Goal: Task Accomplishment & Management: Use online tool/utility

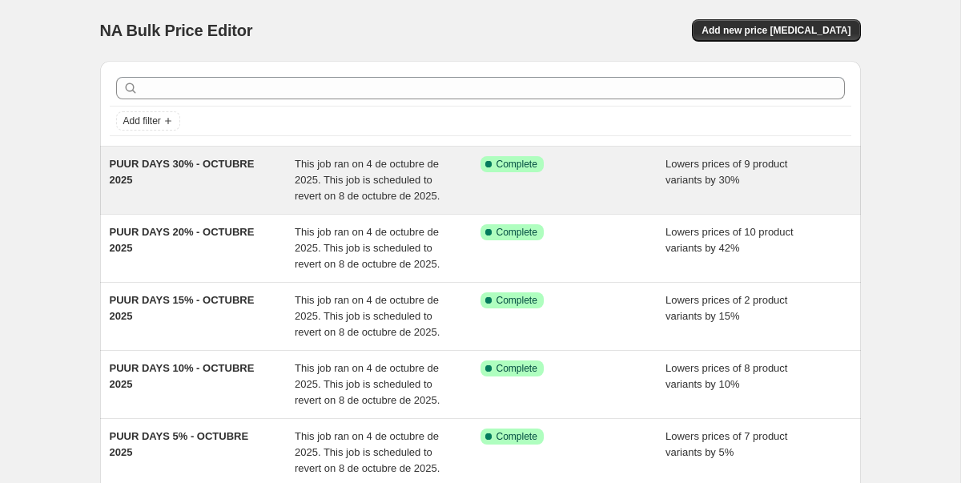
click at [258, 185] on div "PUUR DAYS 30% - OCTUBRE 2025" at bounding box center [203, 180] width 186 height 48
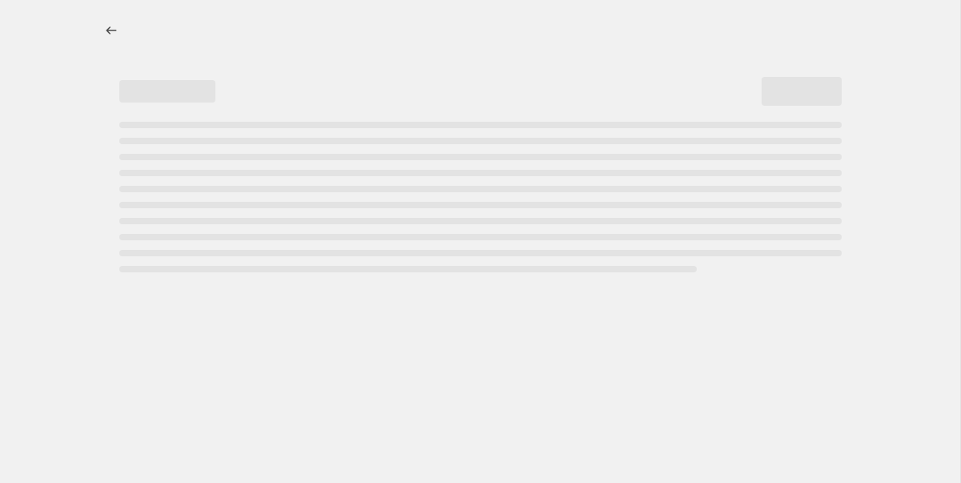
select select "percentage"
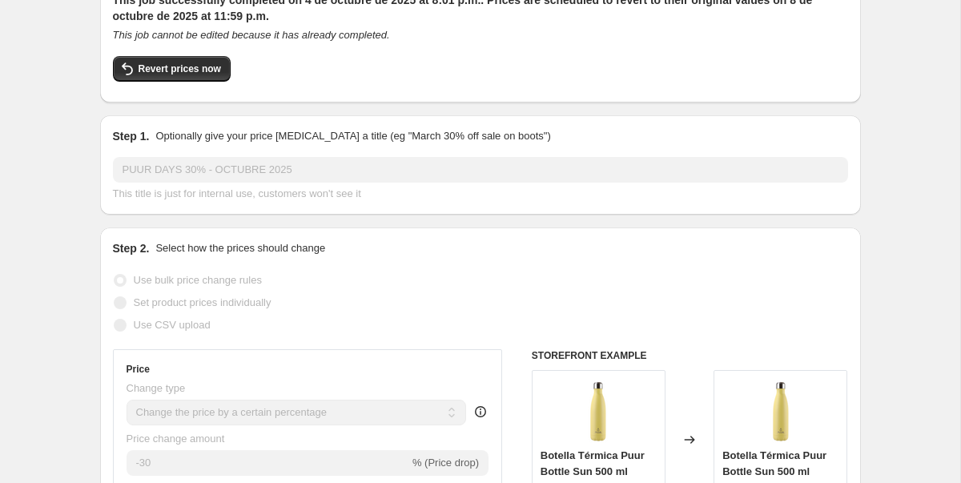
scroll to position [54, 0]
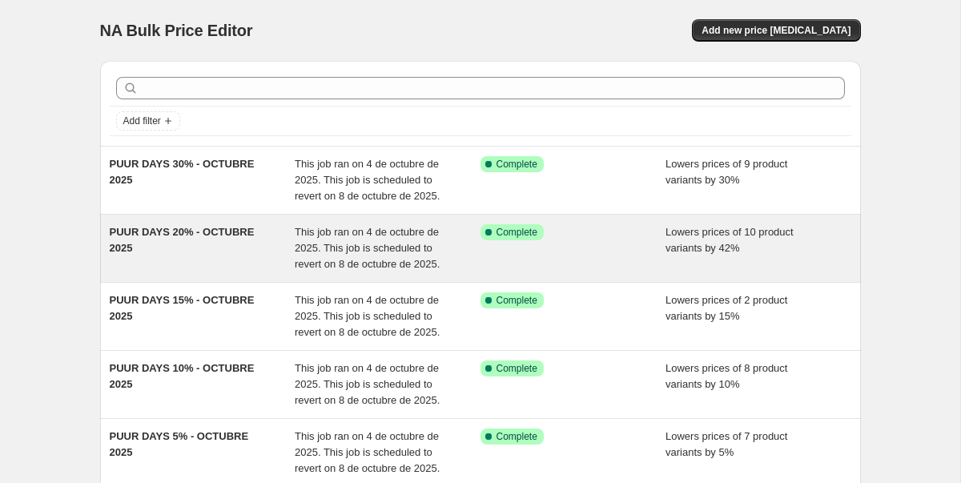
click at [141, 268] on div "PUUR DAYS 20% - OCTUBRE 2025" at bounding box center [203, 248] width 186 height 48
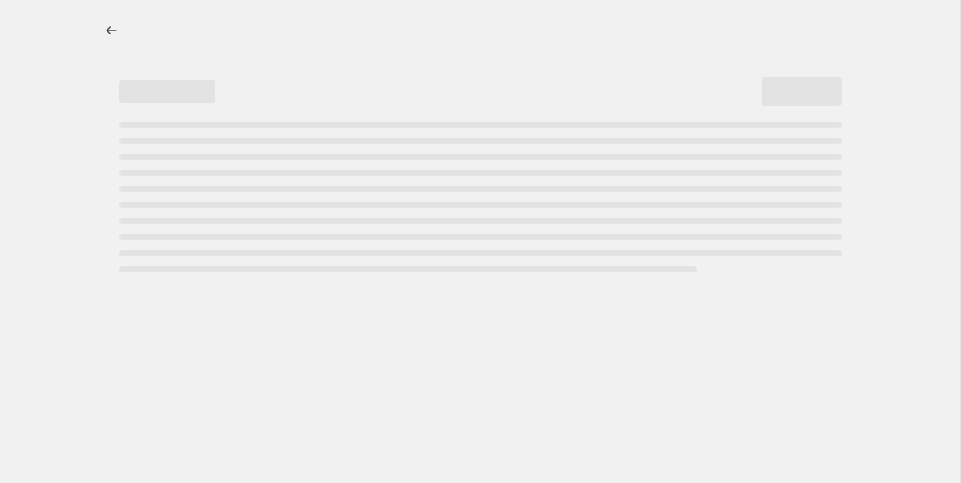
select select "percentage"
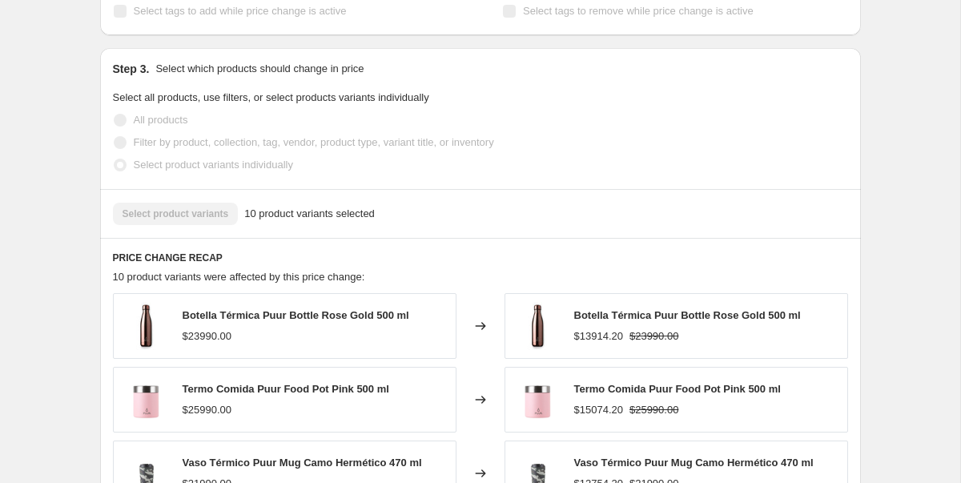
scroll to position [886, 0]
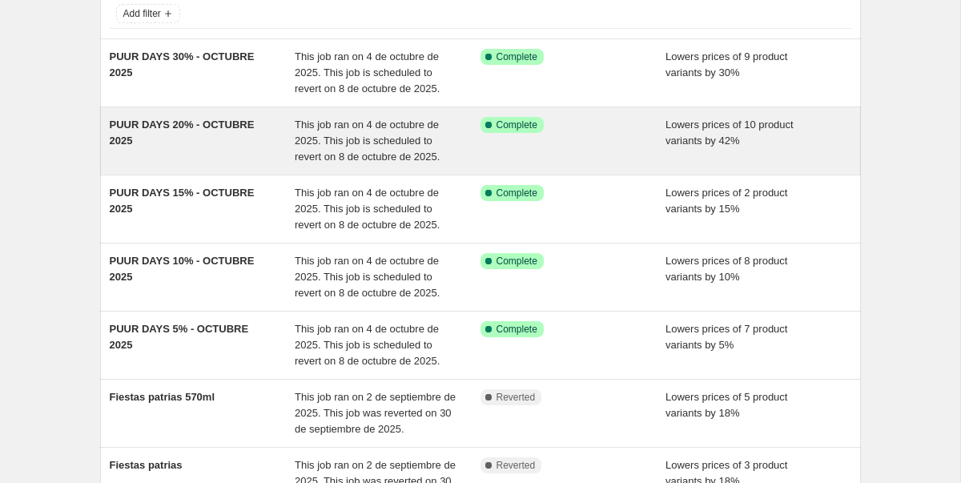
scroll to position [143, 0]
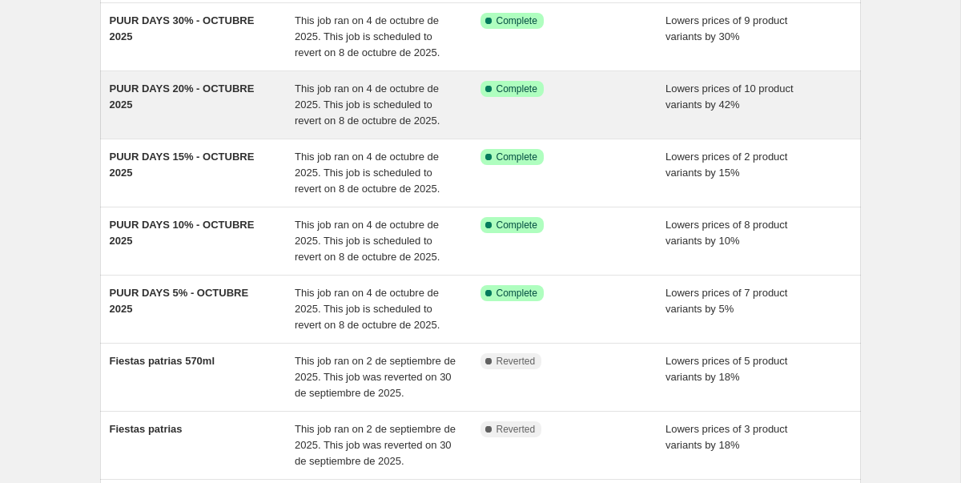
click at [212, 232] on div "PUUR DAYS 10% - OCTUBRE 2025" at bounding box center [203, 241] width 186 height 48
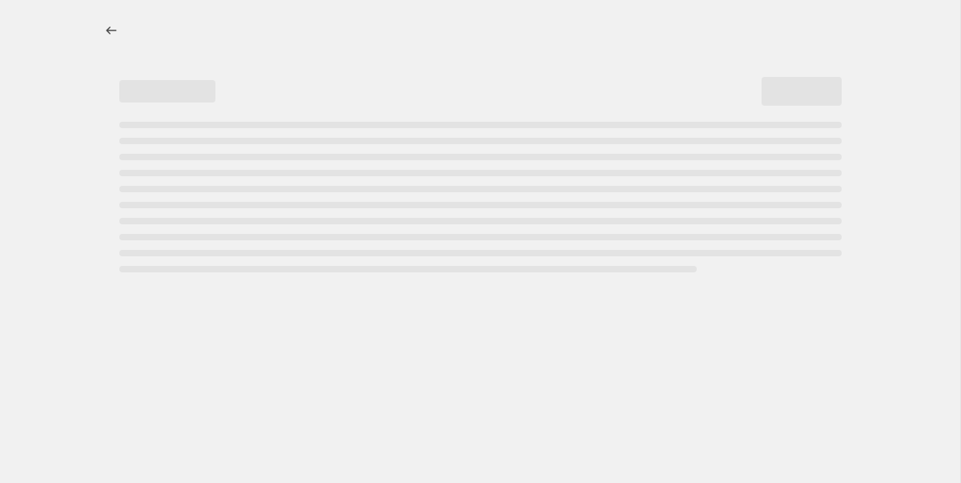
select select "percentage"
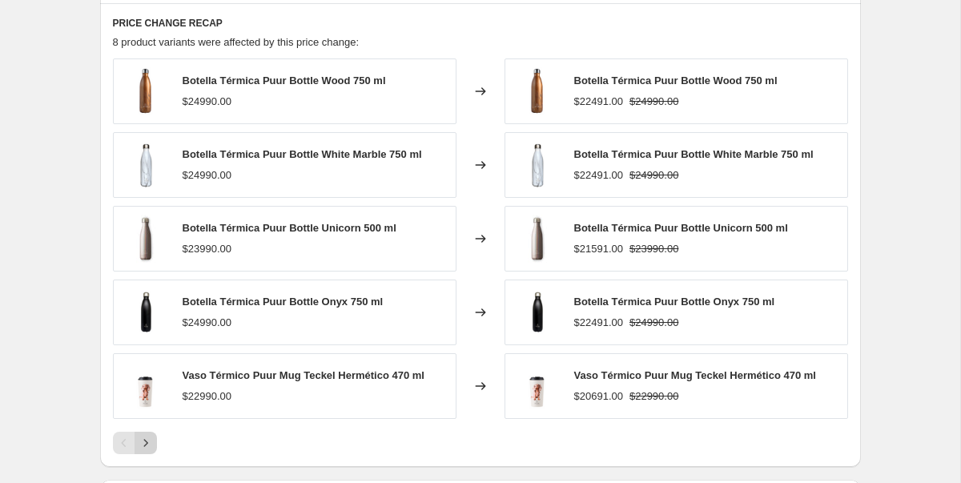
scroll to position [1129, 0]
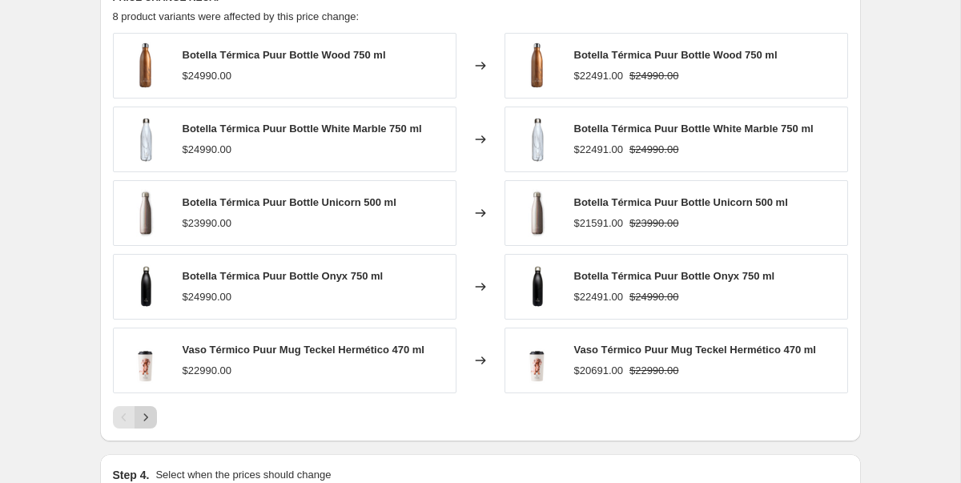
click at [147, 420] on icon "Next" at bounding box center [146, 417] width 16 height 16
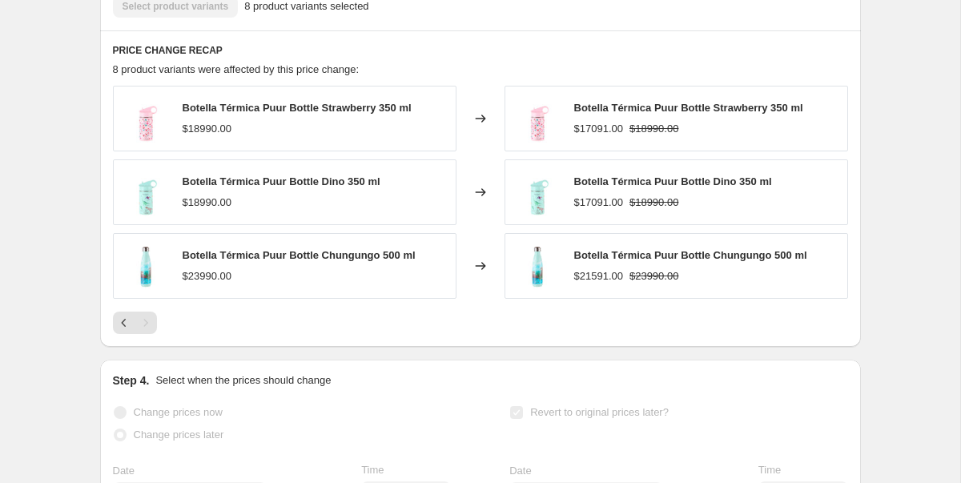
scroll to position [1063, 0]
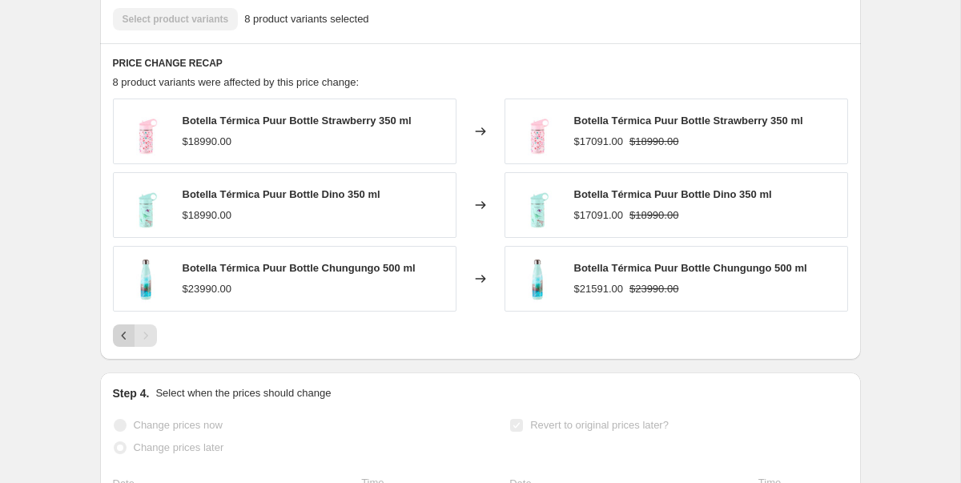
click at [116, 335] on icon "Previous" at bounding box center [124, 336] width 16 height 16
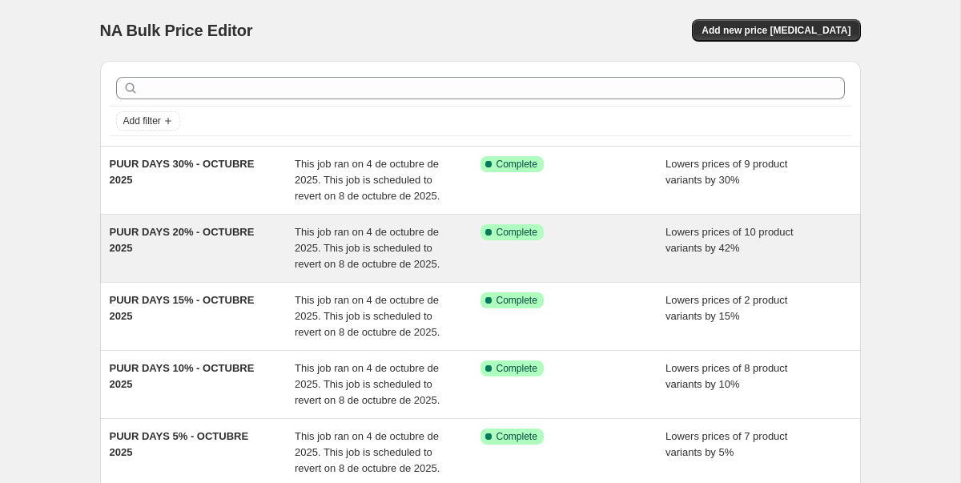
click at [182, 251] on div "PUUR DAYS 20% - OCTUBRE 2025" at bounding box center [203, 248] width 186 height 48
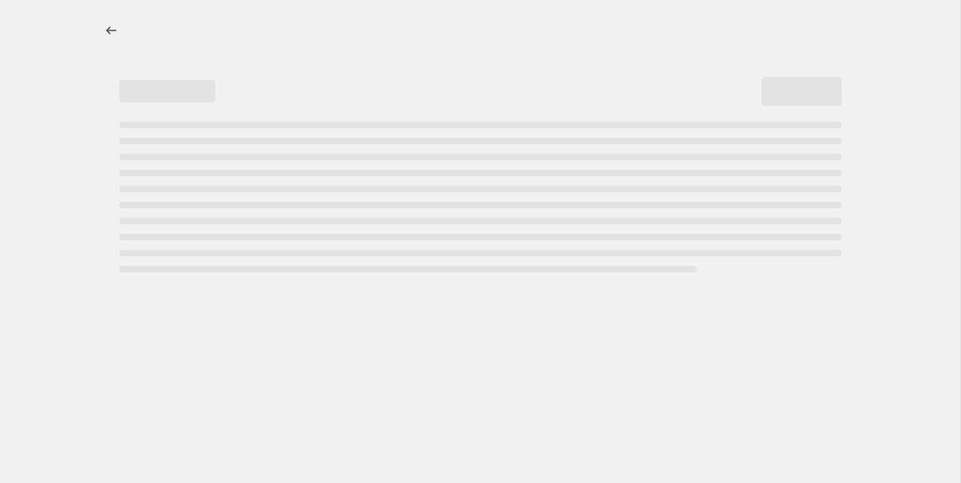
select select "percentage"
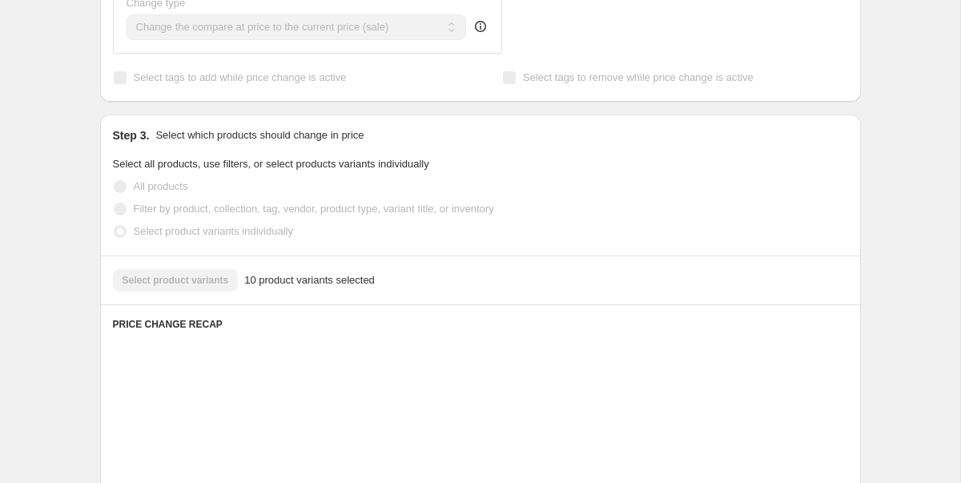
scroll to position [1113, 0]
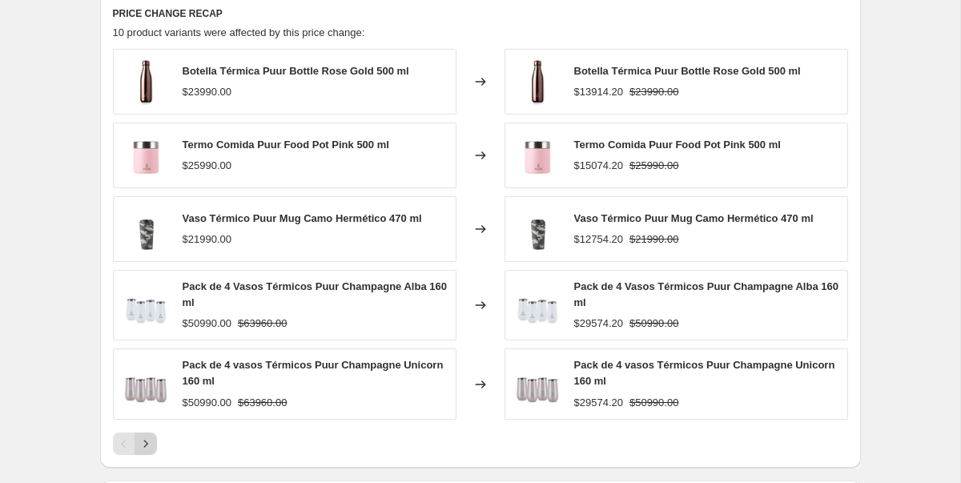
click at [147, 440] on icon "Next" at bounding box center [146, 444] width 16 height 16
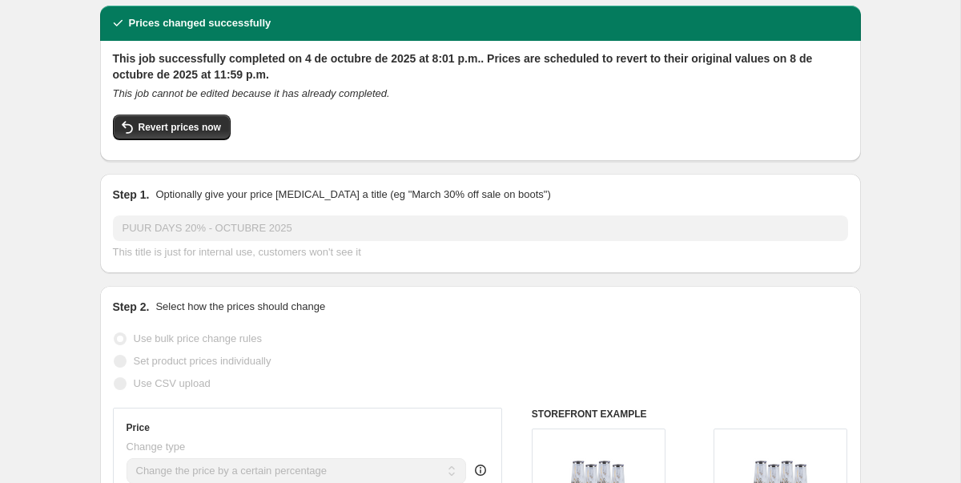
scroll to position [53, 0]
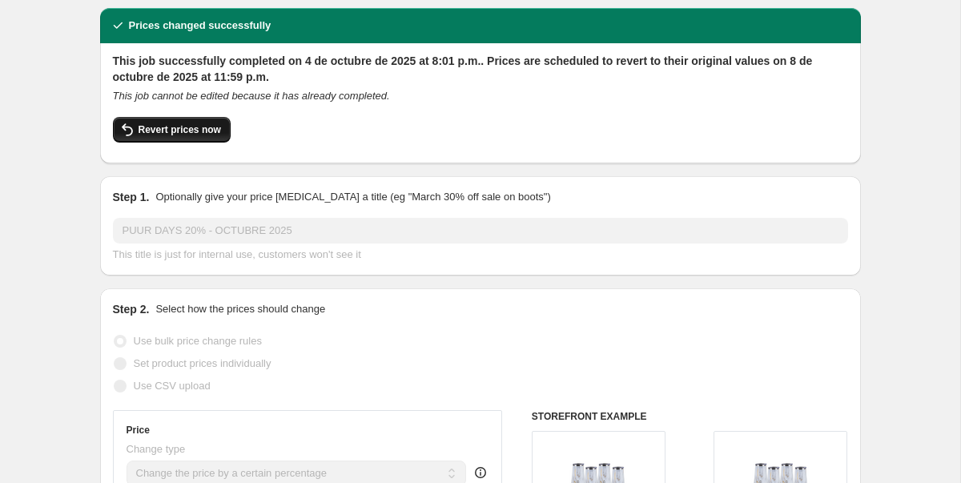
click at [166, 123] on span "Revert prices now" at bounding box center [180, 129] width 83 height 13
checkbox input "false"
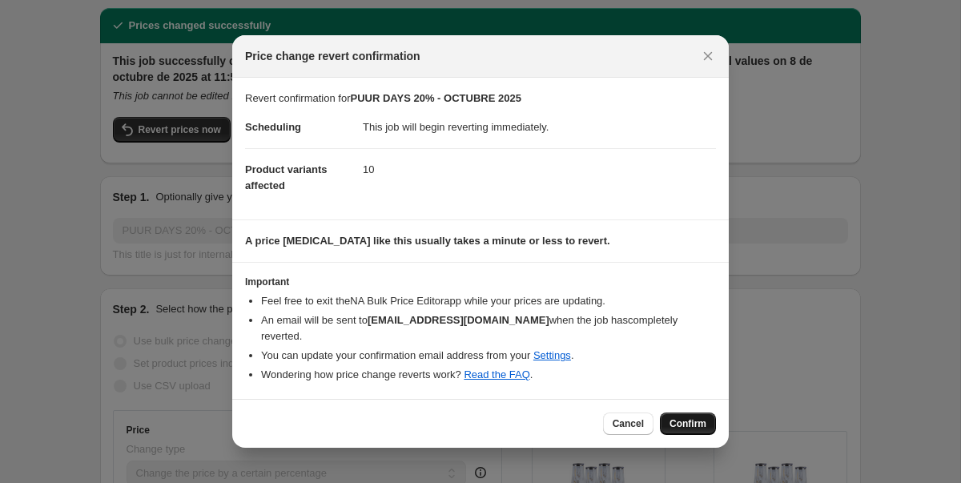
click at [683, 417] on span "Confirm" at bounding box center [688, 423] width 37 height 13
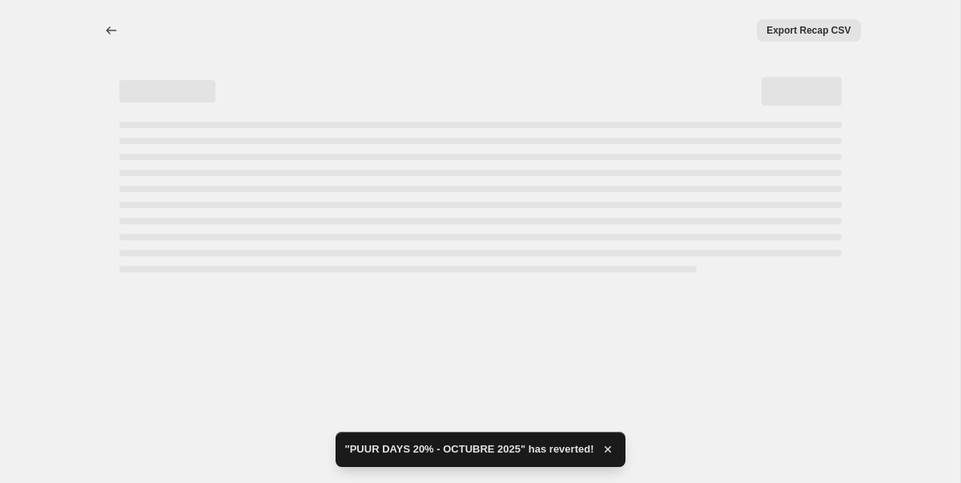
scroll to position [0, 0]
select select "percentage"
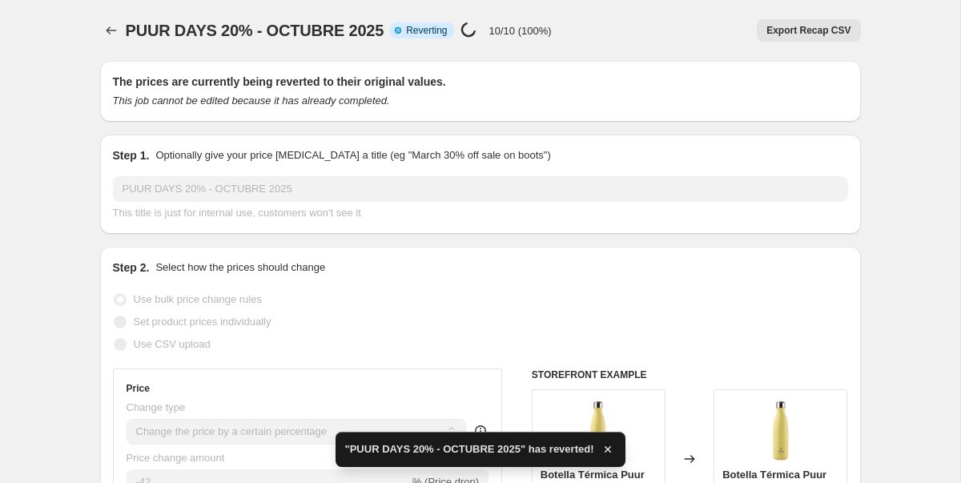
checkbox input "true"
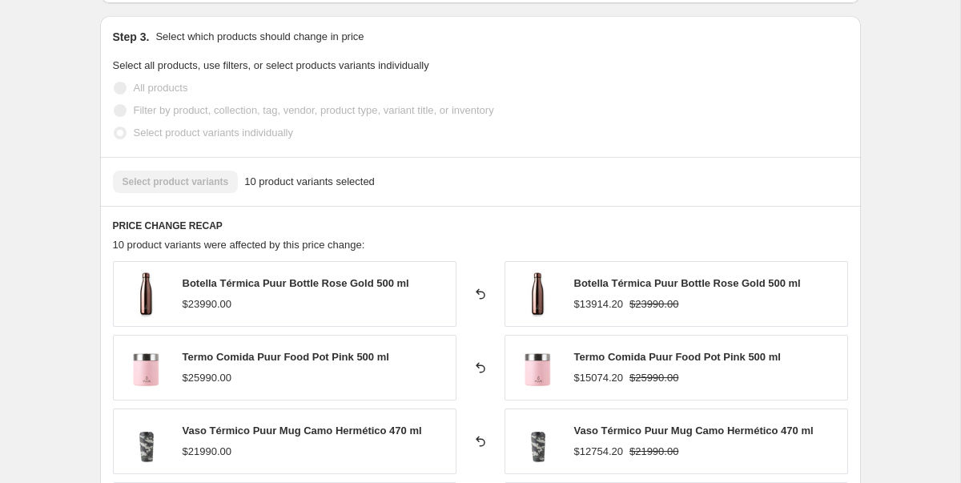
scroll to position [1177, 0]
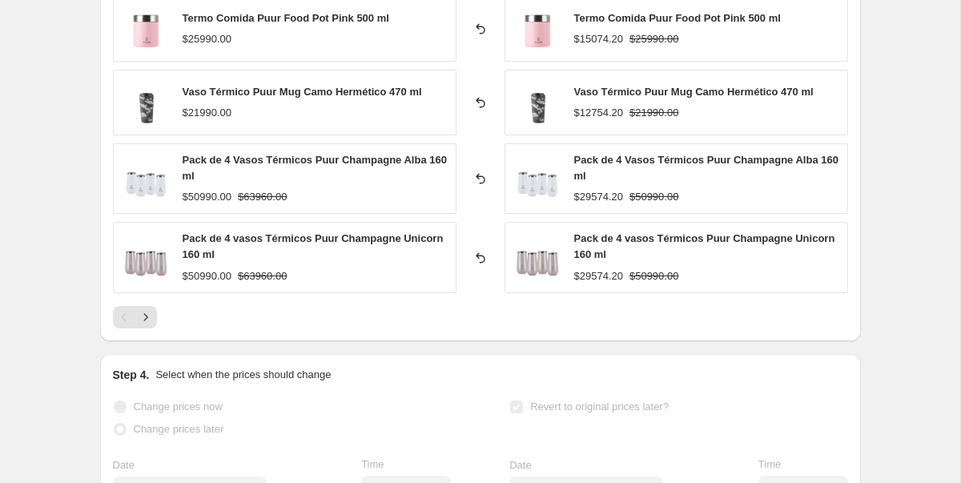
click at [365, 242] on span "Pack de 4 vasos Térmicos Puur Champagne Unicorn 160 ml" at bounding box center [313, 246] width 261 height 28
click at [146, 316] on icon "Next" at bounding box center [145, 316] width 4 height 7
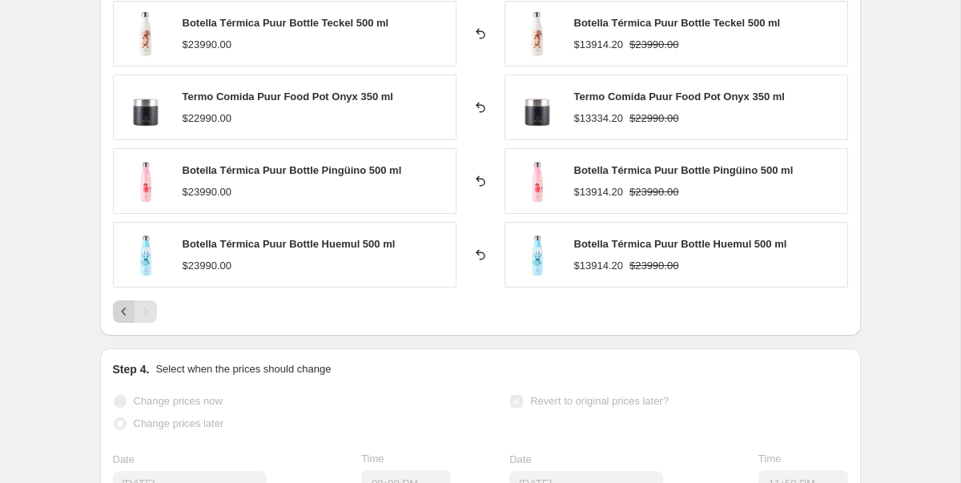
click at [127, 312] on icon "Previous" at bounding box center [124, 312] width 16 height 16
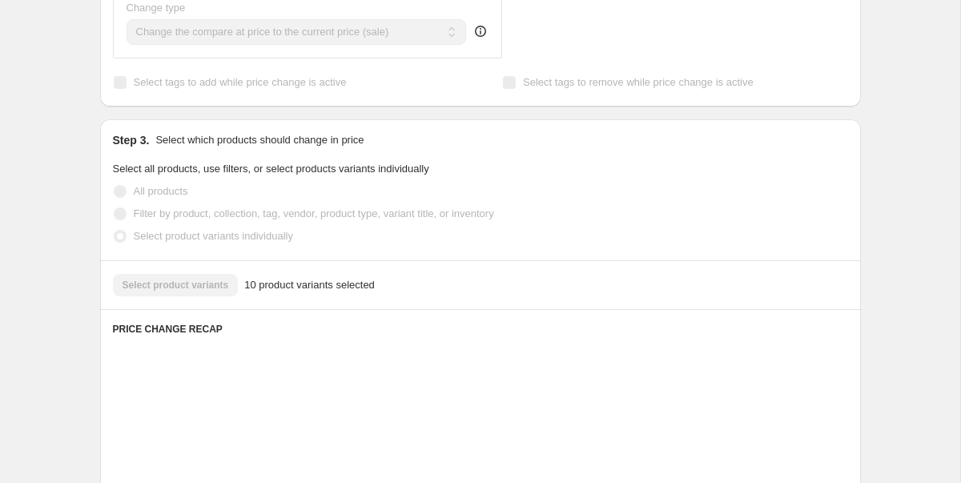
scroll to position [0, 0]
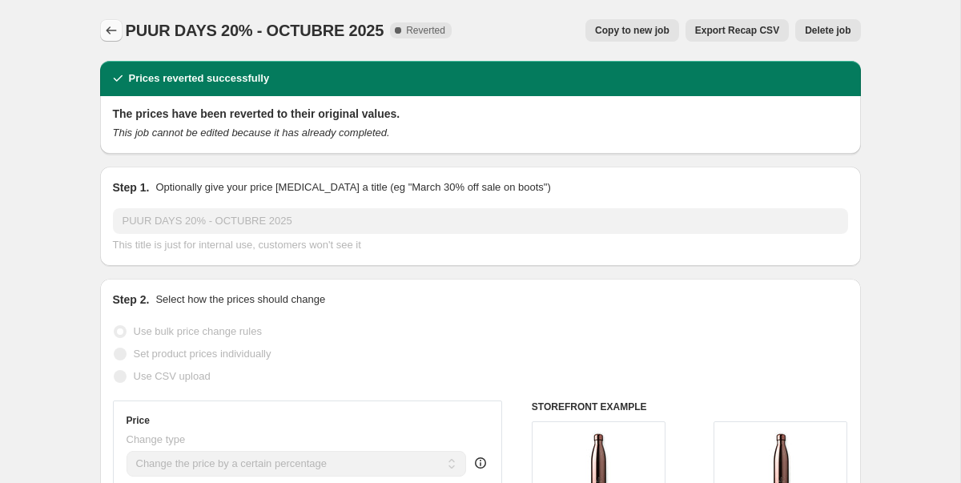
click at [107, 27] on icon "Price change jobs" at bounding box center [111, 30] width 16 height 16
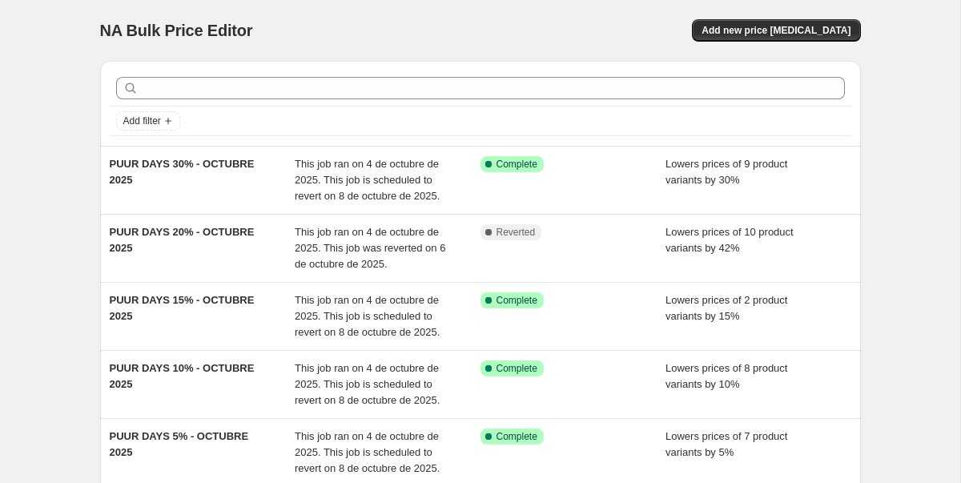
scroll to position [16, 0]
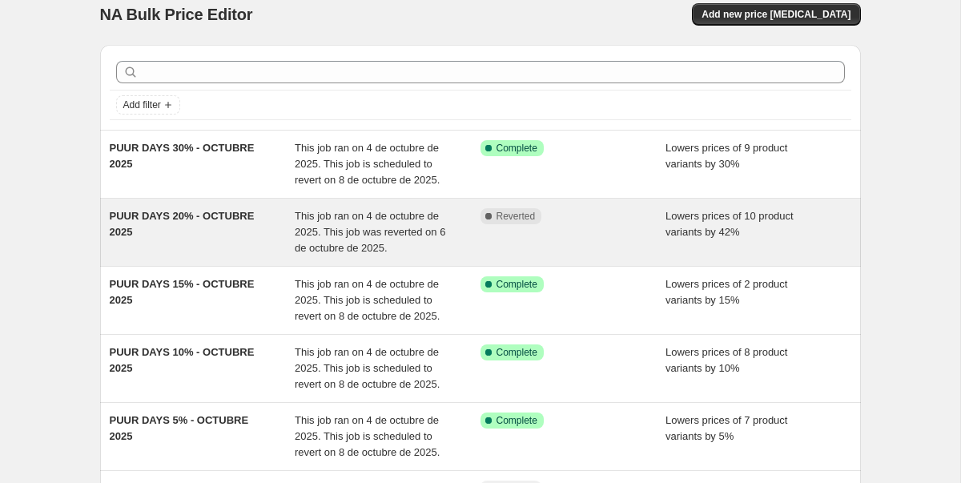
click at [232, 244] on div "PUUR DAYS 20% - OCTUBRE 2025" at bounding box center [203, 232] width 186 height 48
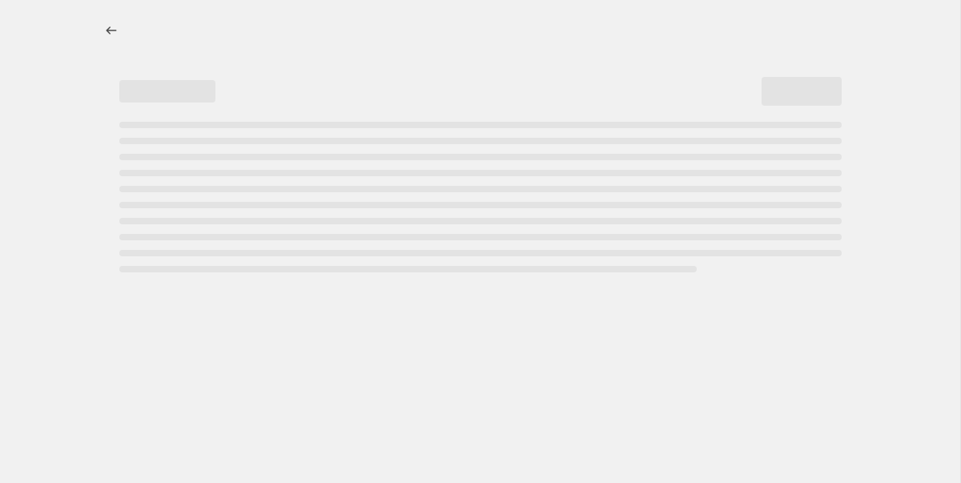
select select "percentage"
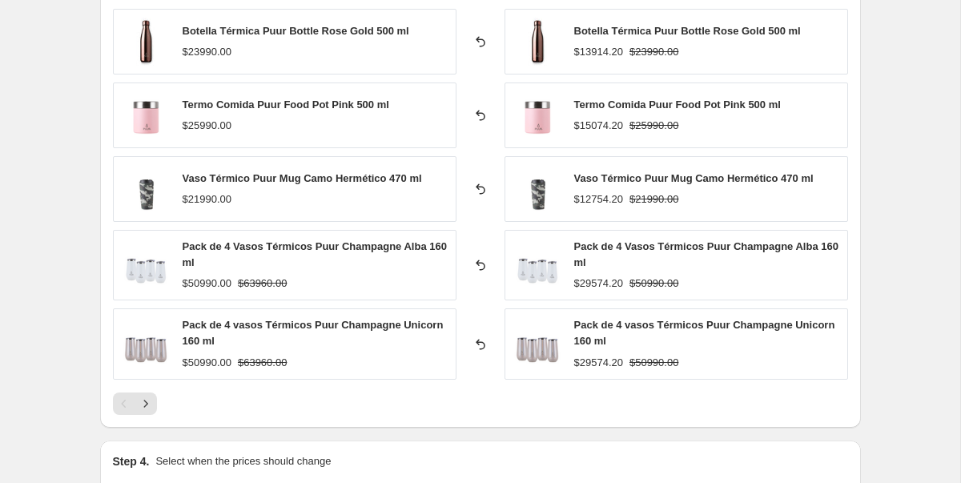
scroll to position [1079, 0]
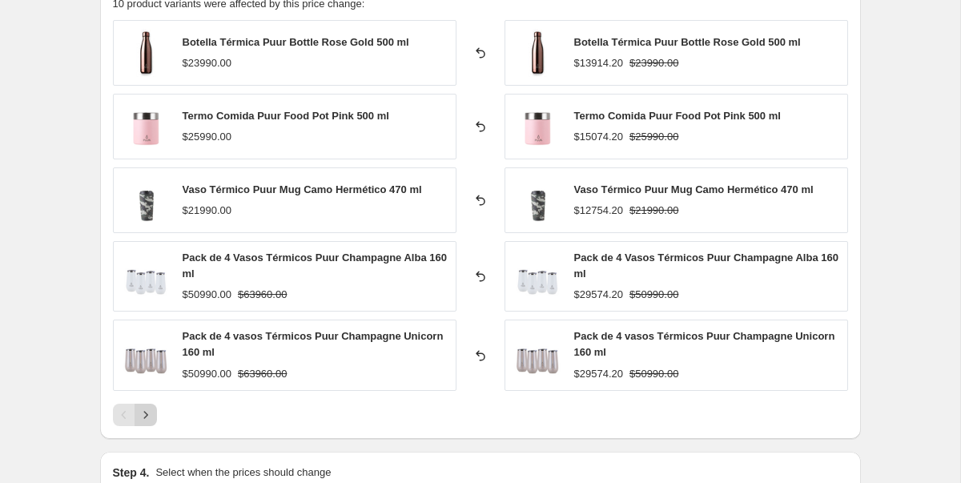
click at [147, 417] on icon "Next" at bounding box center [146, 415] width 16 height 16
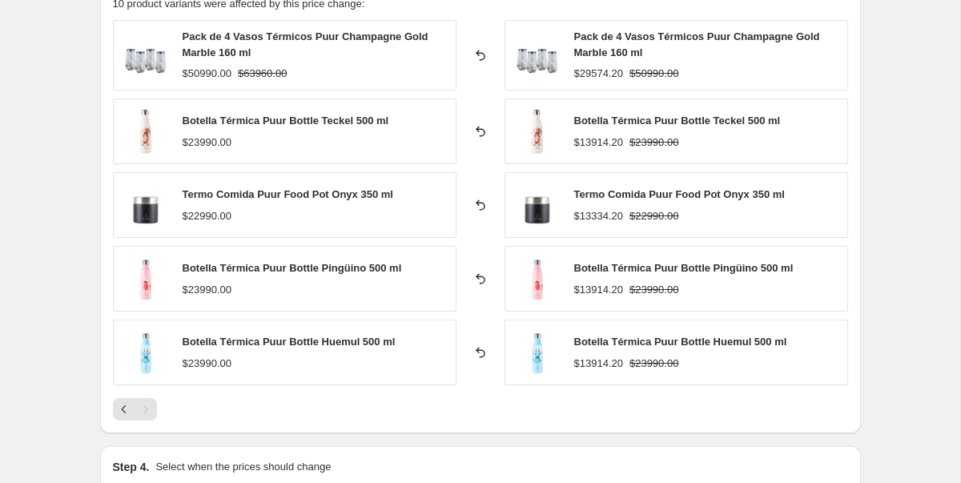
scroll to position [0, 0]
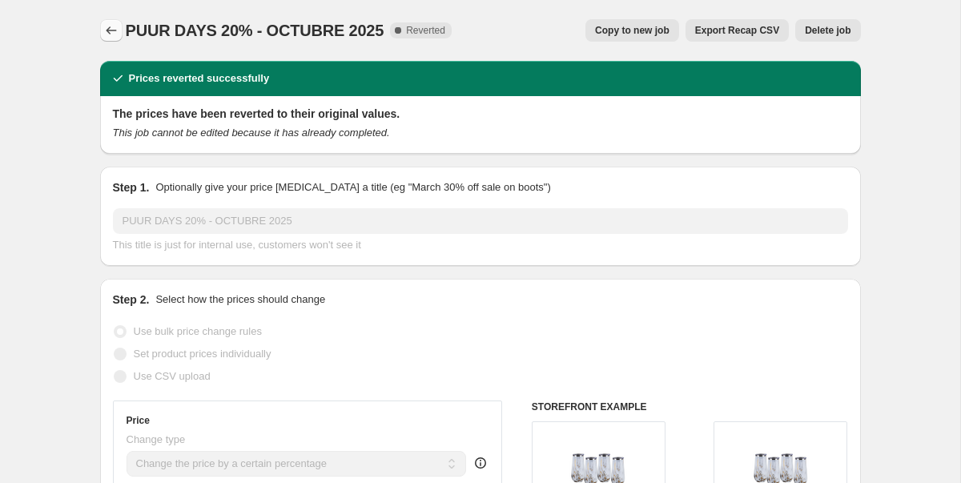
click at [106, 30] on icon "Price change jobs" at bounding box center [111, 30] width 16 height 16
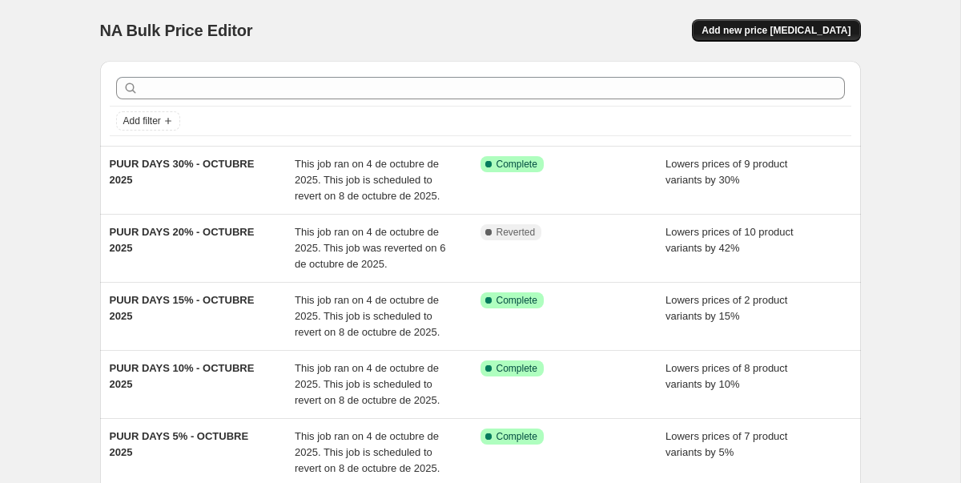
click at [796, 26] on span "Add new price [MEDICAL_DATA]" at bounding box center [776, 30] width 149 height 13
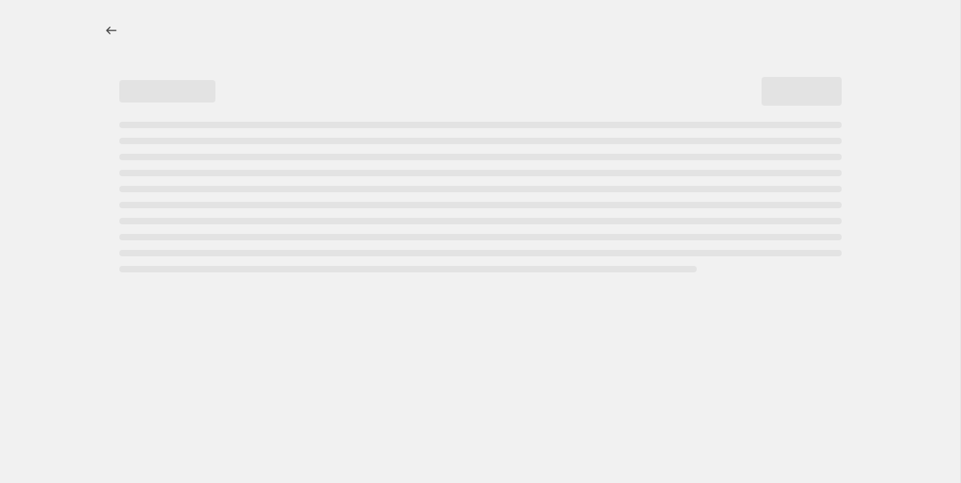
select select "percentage"
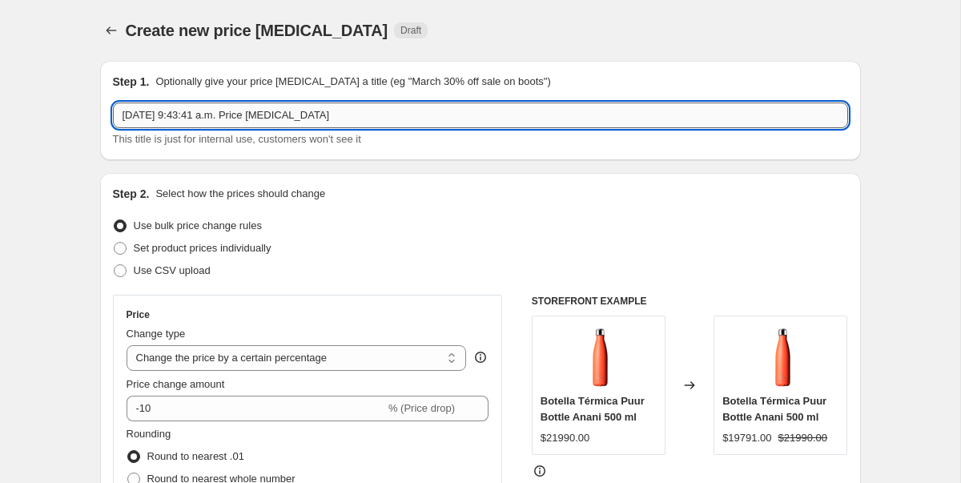
click at [278, 119] on input "[DATE] 9:43:41 a.m. Price [MEDICAL_DATA]" at bounding box center [481, 116] width 736 height 26
type input "O"
type input "PUUR DAYS 20% OCTUBRE 2025 - 2.0"
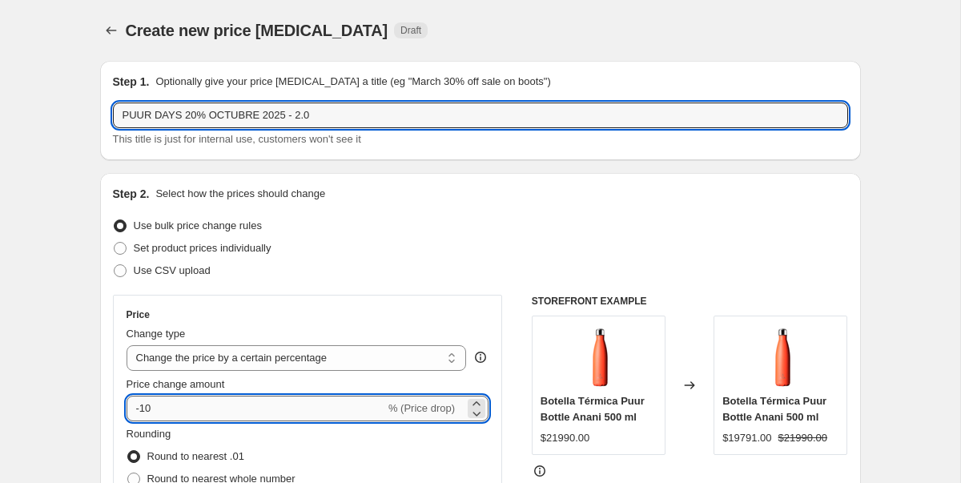
click at [169, 417] on input "-10" at bounding box center [256, 409] width 259 height 26
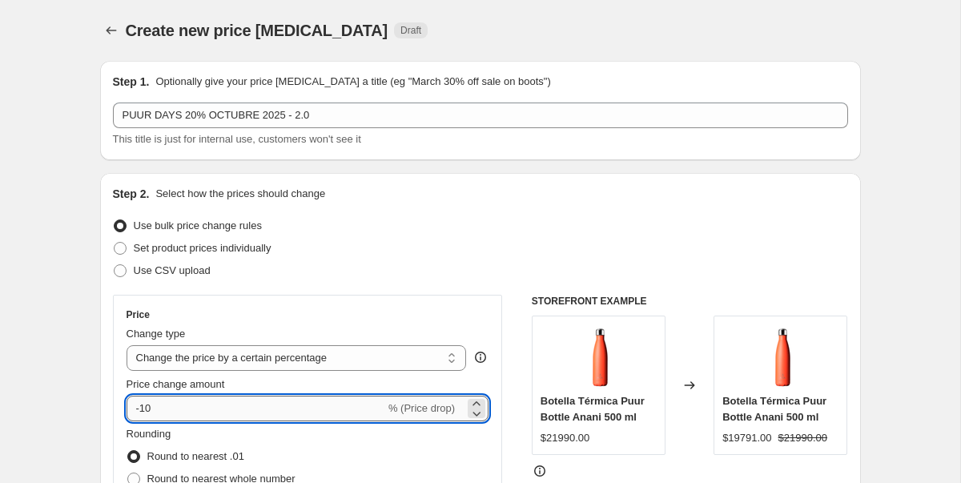
type input "-1"
type input "-20"
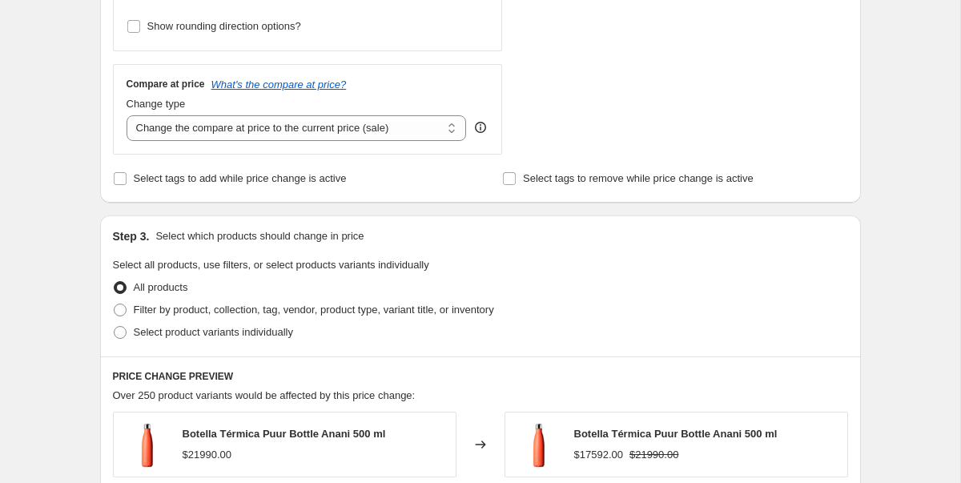
scroll to position [548, 0]
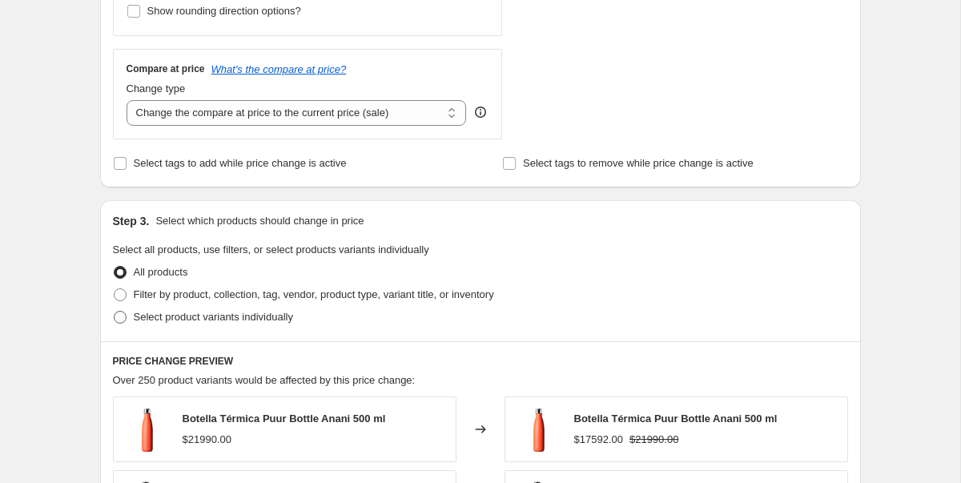
click at [119, 320] on span at bounding box center [120, 317] width 13 height 13
click at [115, 312] on input "Select product variants individually" at bounding box center [114, 311] width 1 height 1
radio input "true"
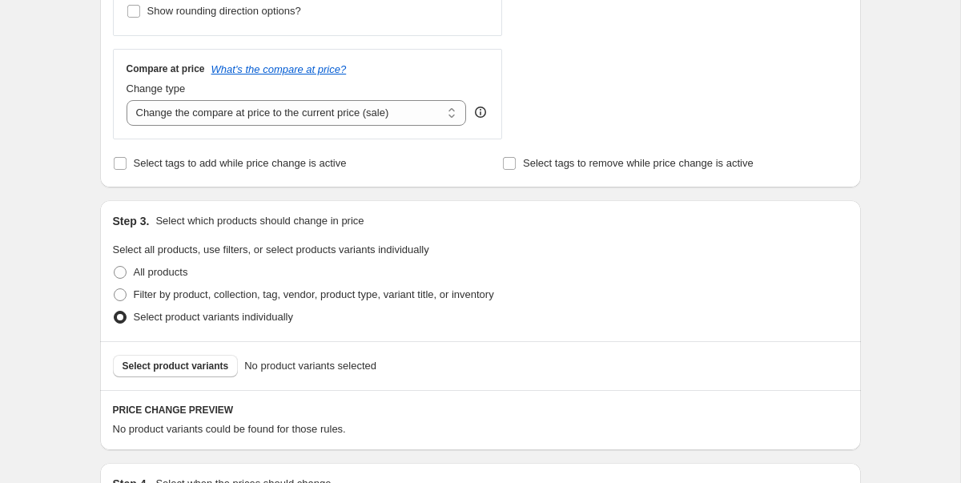
scroll to position [764, 0]
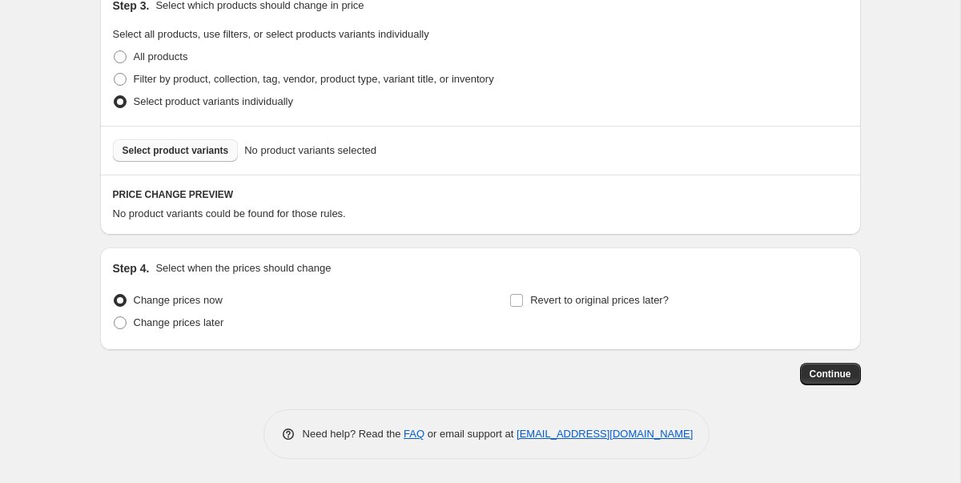
click at [175, 150] on span "Select product variants" at bounding box center [176, 150] width 107 height 13
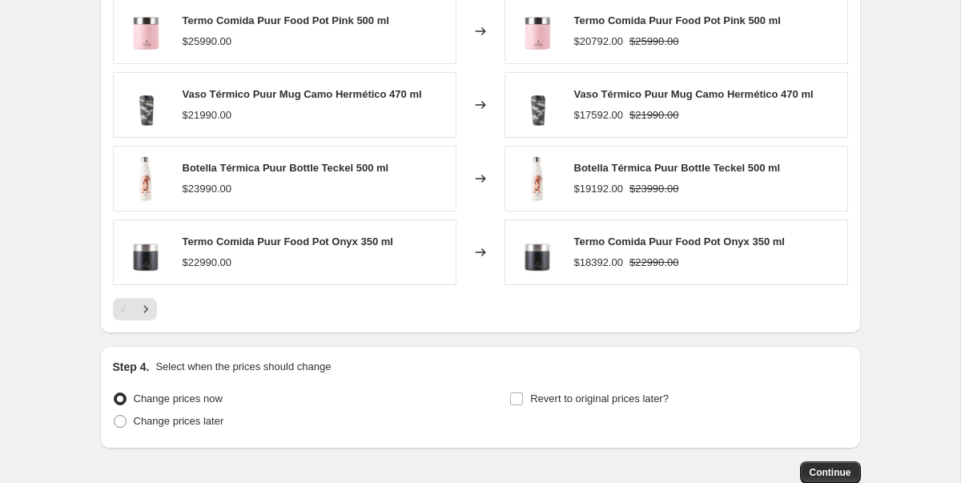
scroll to position [1167, 0]
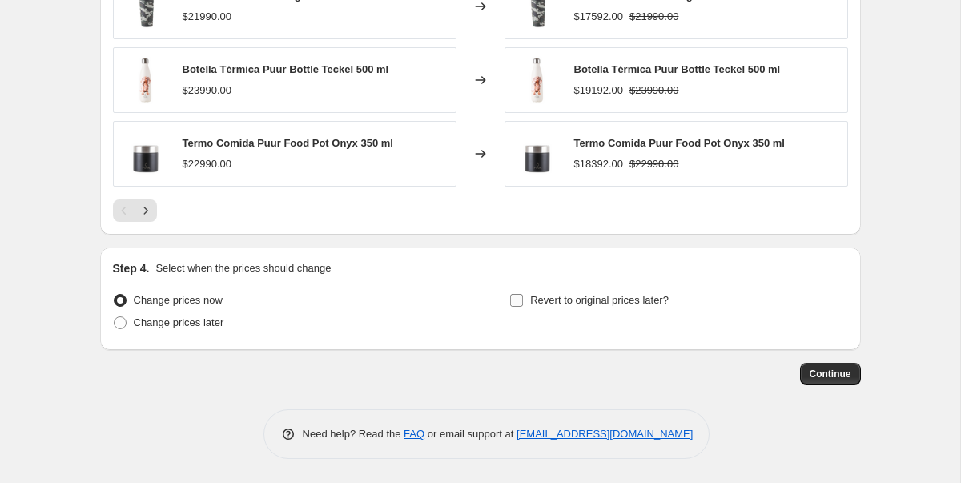
click at [510, 300] on input "Revert to original prices later?" at bounding box center [516, 300] width 13 height 13
checkbox input "true"
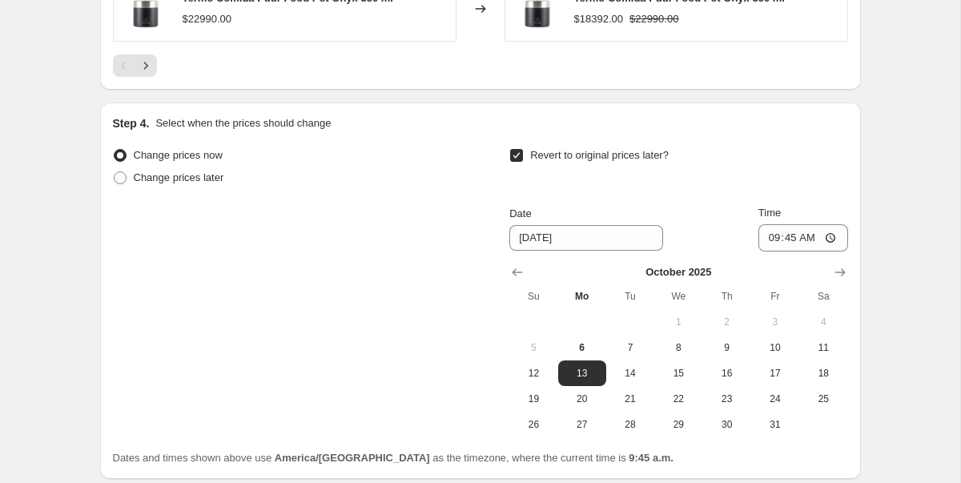
scroll to position [1341, 0]
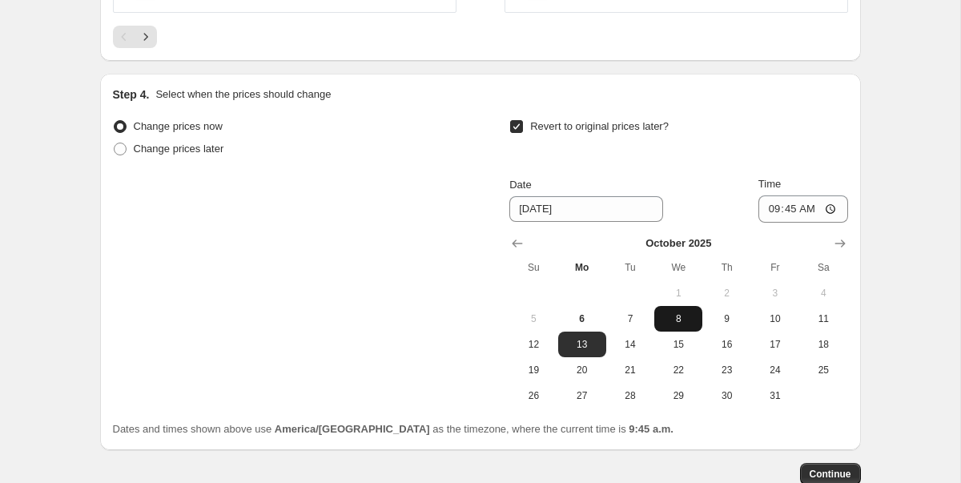
click at [673, 321] on span "8" at bounding box center [678, 318] width 35 height 13
type input "[DATE]"
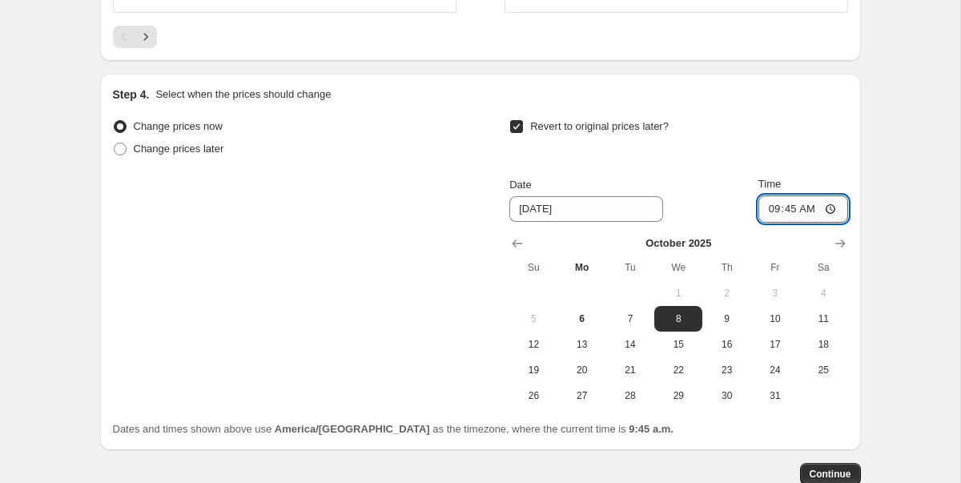
click at [780, 216] on input "09:45" at bounding box center [804, 208] width 90 height 27
type input "23:59"
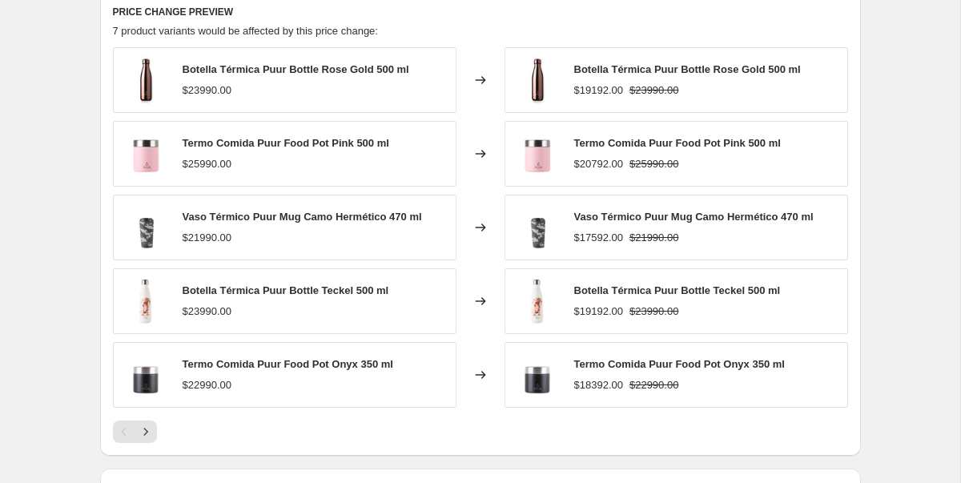
scroll to position [944, 0]
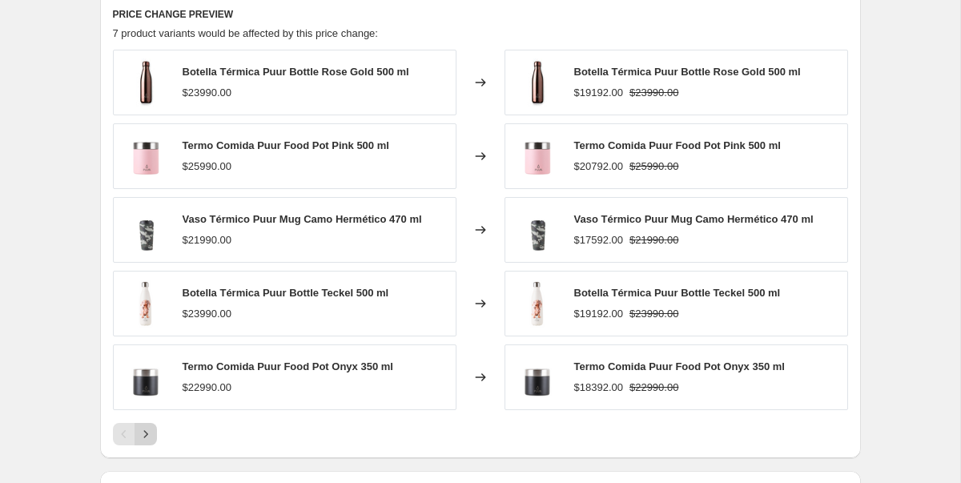
click at [152, 429] on icon "Next" at bounding box center [146, 434] width 16 height 16
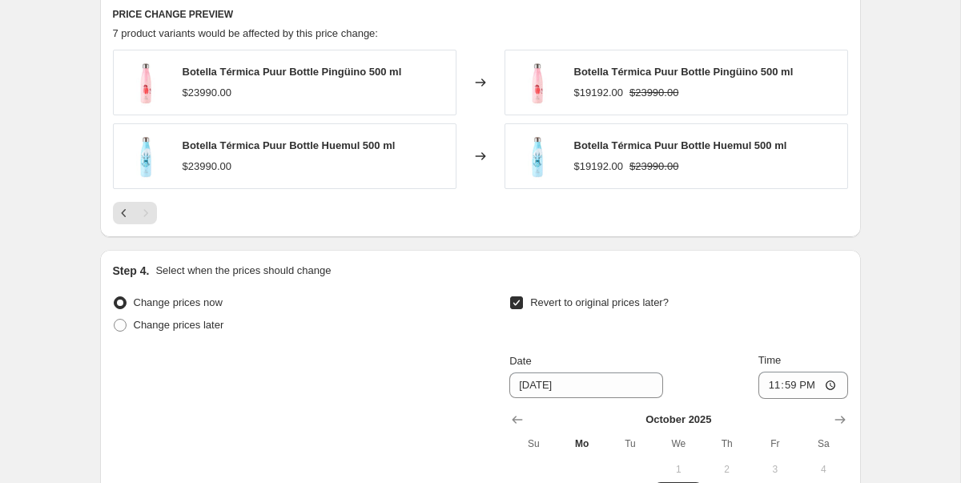
scroll to position [1220, 0]
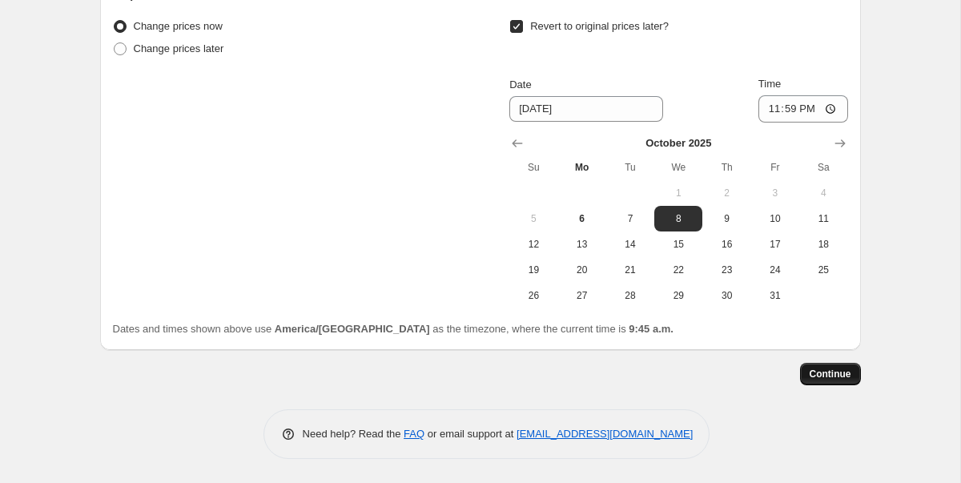
click at [825, 372] on span "Continue" at bounding box center [831, 374] width 42 height 13
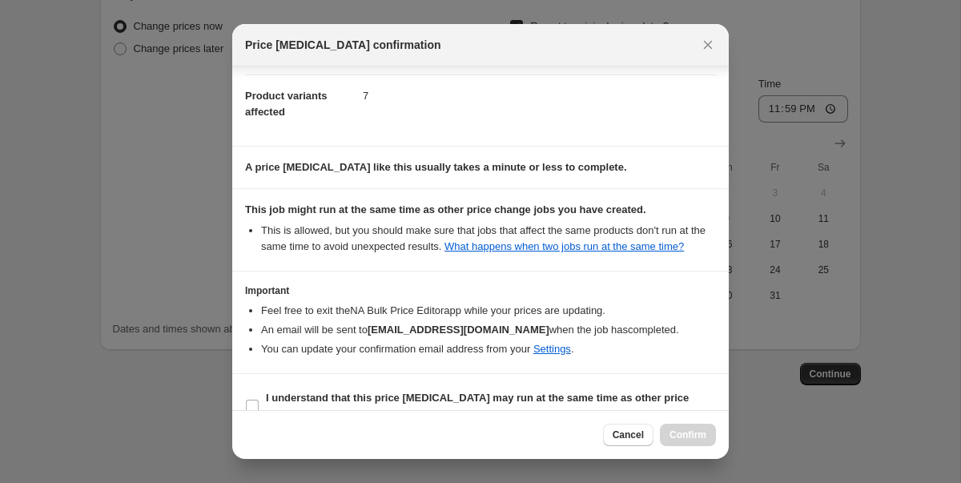
scroll to position [224, 0]
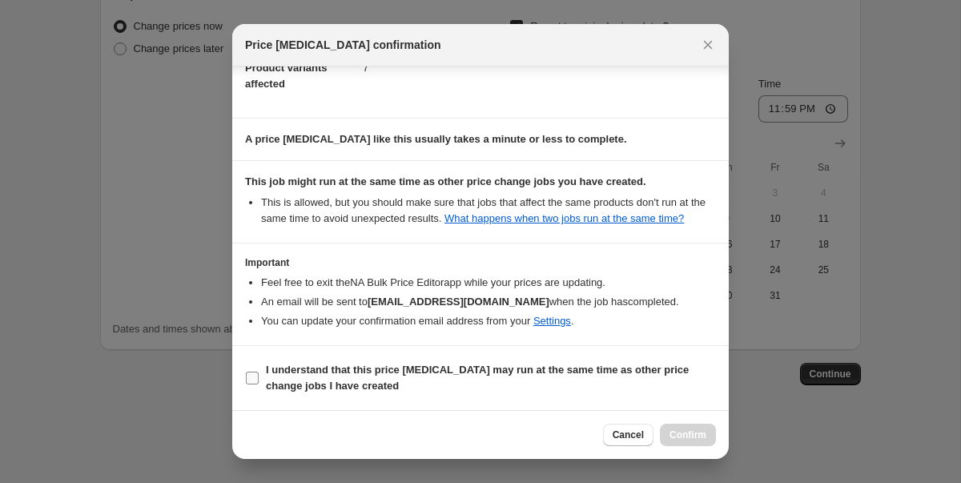
click at [255, 372] on input "I understand that this price [MEDICAL_DATA] may run at the same time as other p…" at bounding box center [252, 378] width 13 height 13
checkbox input "true"
click at [686, 432] on span "Confirm" at bounding box center [688, 435] width 37 height 13
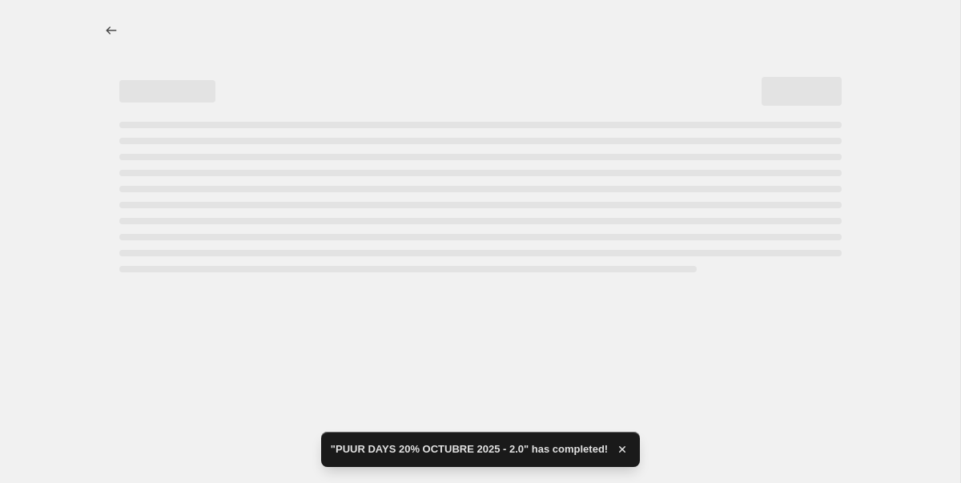
select select "percentage"
